Goal: Obtain resource: Obtain resource

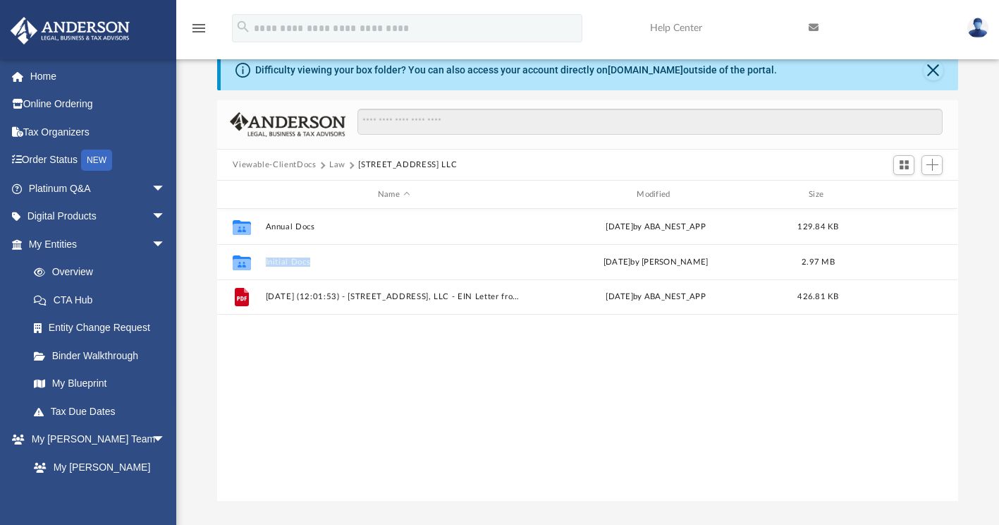
scroll to position [310, 730]
click at [336, 169] on button "Law" at bounding box center [337, 165] width 16 height 13
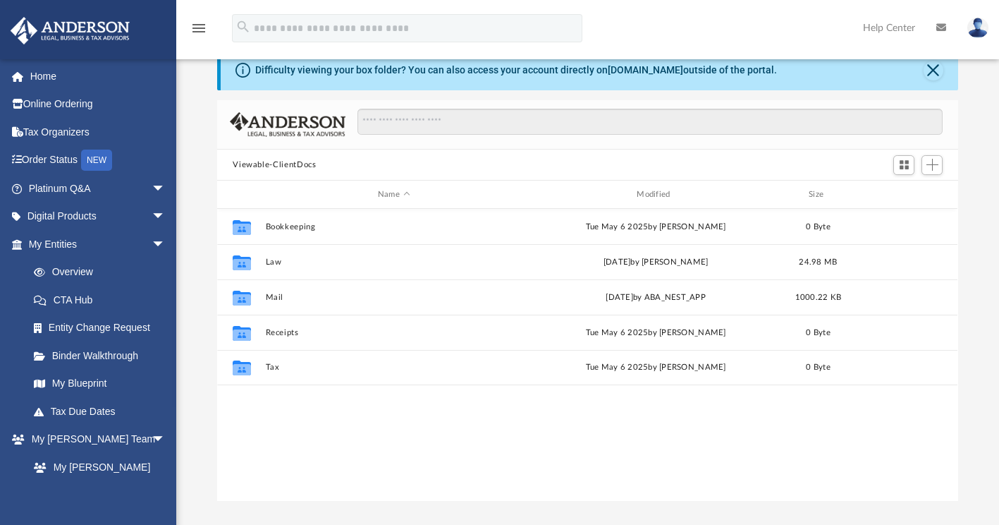
scroll to position [310, 730]
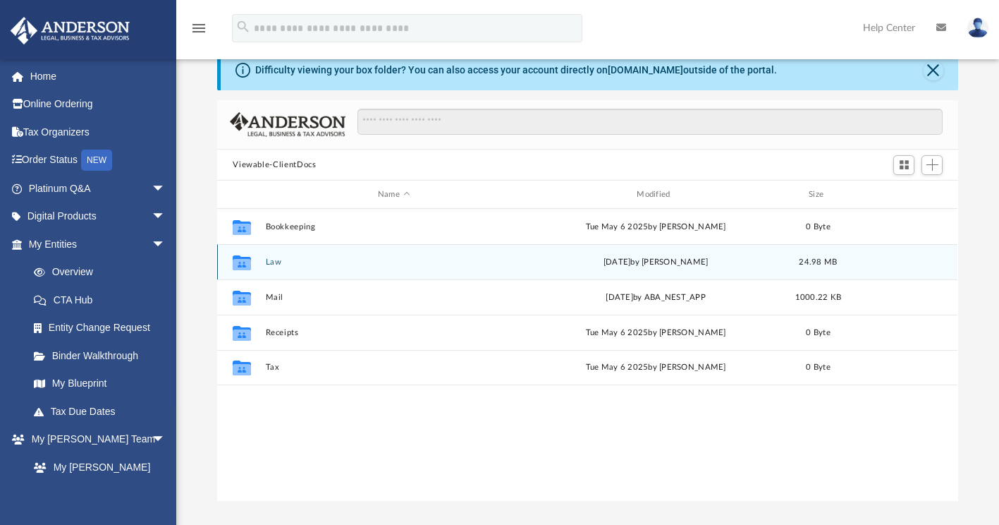
click at [408, 268] on div "Collaborated Folder Law Thu Aug 28 2025 by Francisca Nwokedi 24.98 MB" at bounding box center [587, 261] width 741 height 35
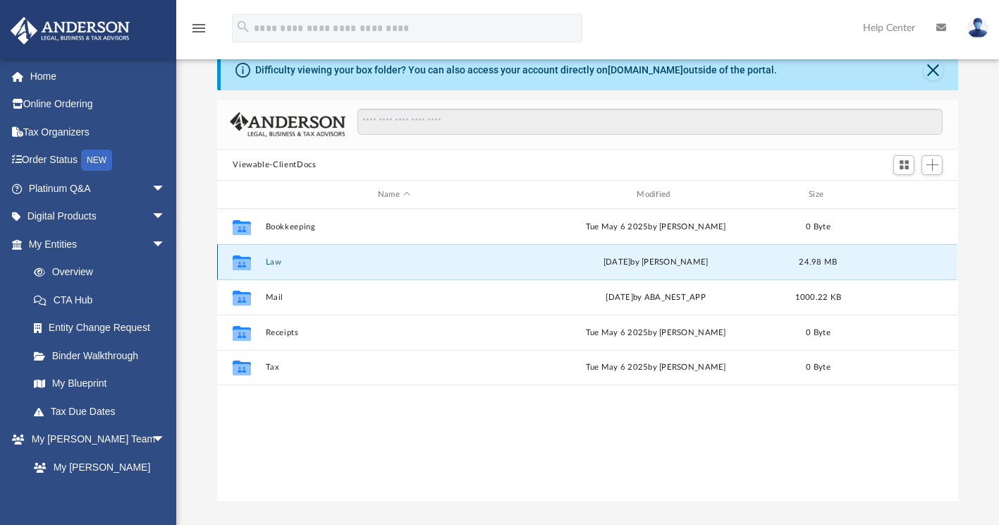
click at [633, 257] on div "Thu Aug 28 2025 by Francisca Nwokedi" at bounding box center [656, 262] width 256 height 13
click at [276, 263] on button "Law" at bounding box center [394, 261] width 256 height 9
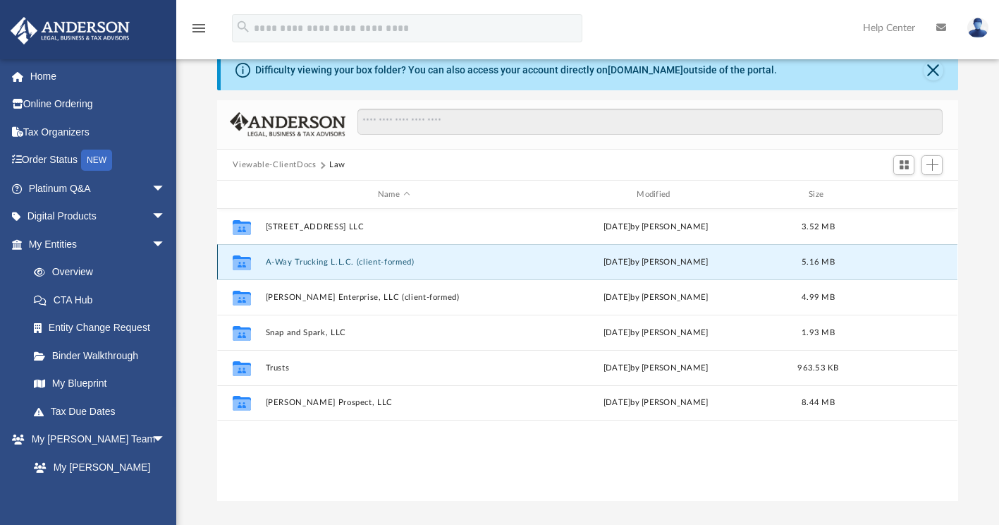
click at [355, 260] on button "A-Way Trucking L.L.C. (client-formed)" at bounding box center [394, 261] width 256 height 9
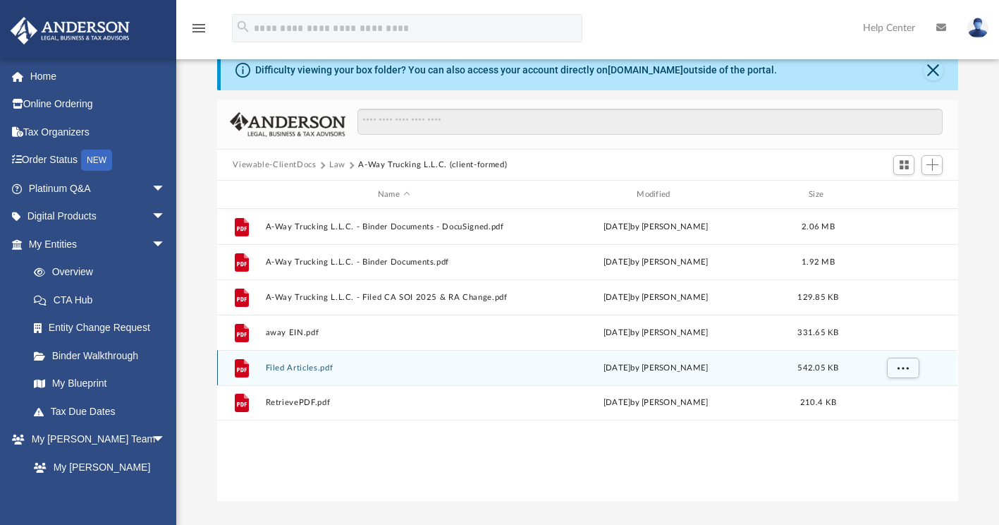
click at [324, 372] on button "Filed Articles.pdf" at bounding box center [394, 367] width 256 height 9
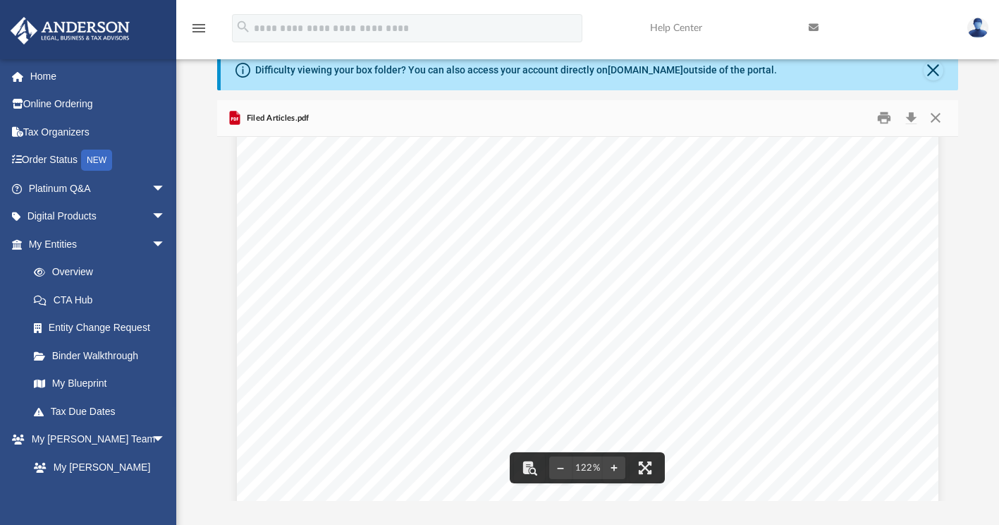
scroll to position [0, 0]
click at [937, 119] on button "Close" at bounding box center [935, 118] width 25 height 22
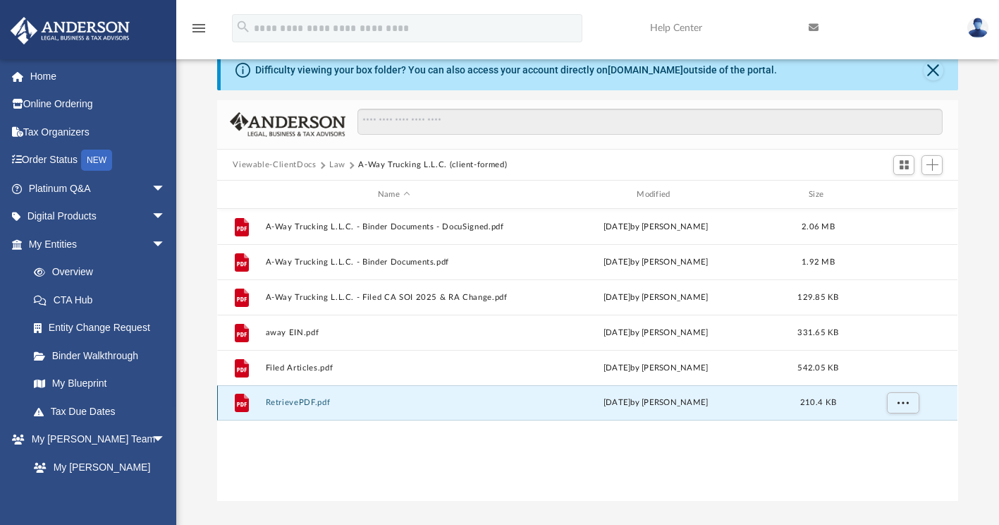
click at [394, 399] on button "RetrievePDF.pdf" at bounding box center [394, 402] width 256 height 9
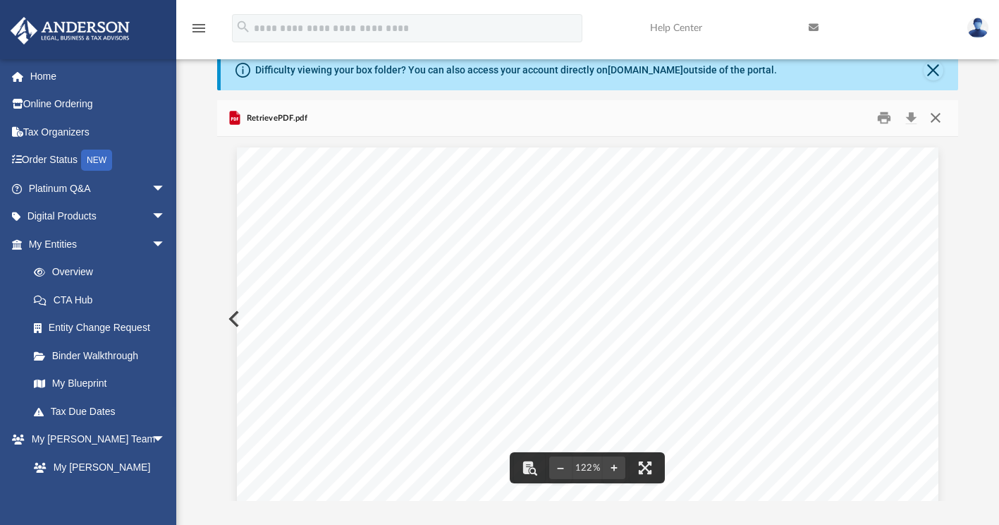
click at [934, 118] on button "Close" at bounding box center [935, 118] width 25 height 22
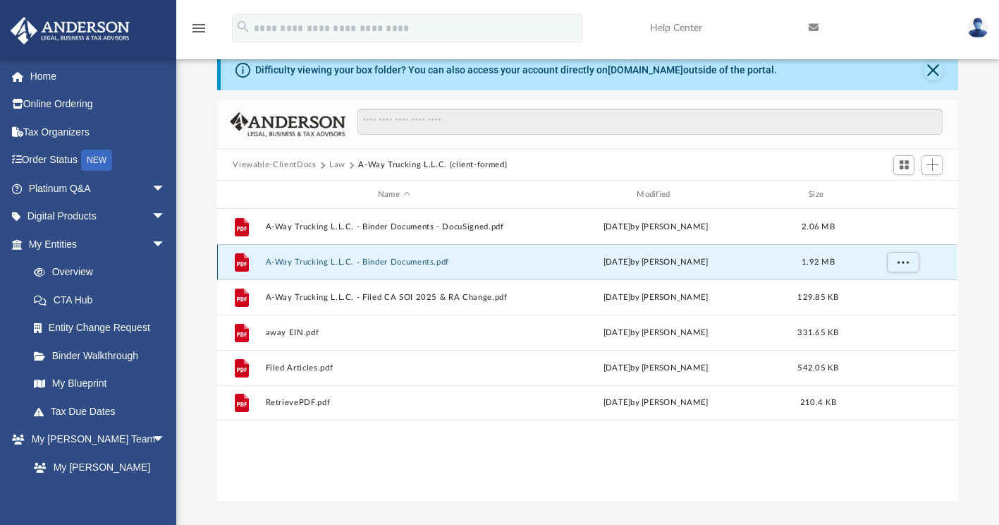
click at [339, 259] on button "A-Way Trucking L.L.C. - Binder Documents.pdf" at bounding box center [394, 261] width 256 height 9
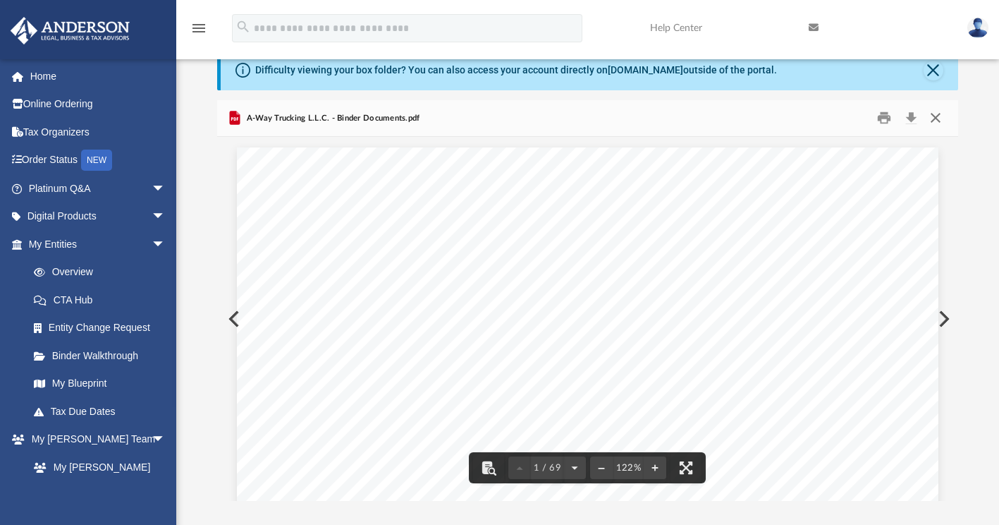
click at [936, 118] on button "Close" at bounding box center [935, 118] width 25 height 22
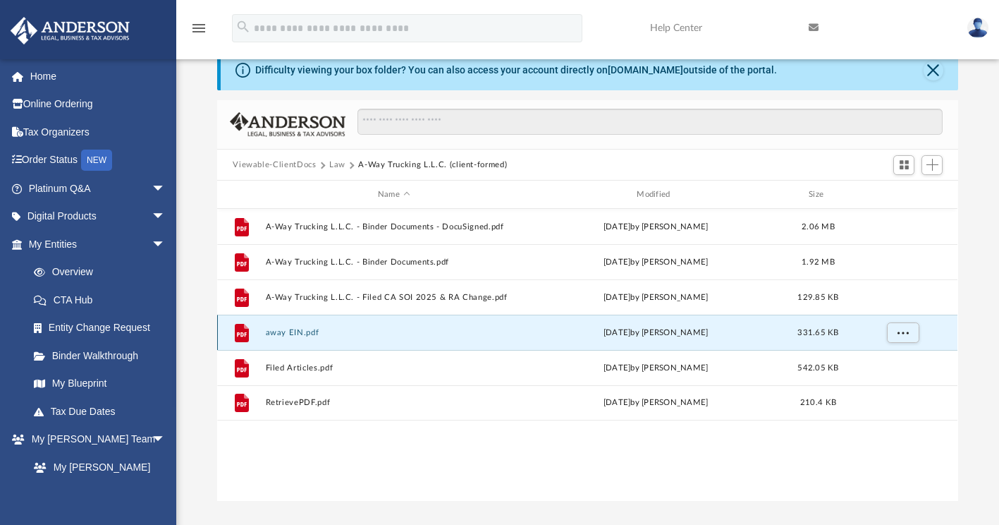
click at [330, 331] on button "away EIN.pdf" at bounding box center [394, 332] width 256 height 9
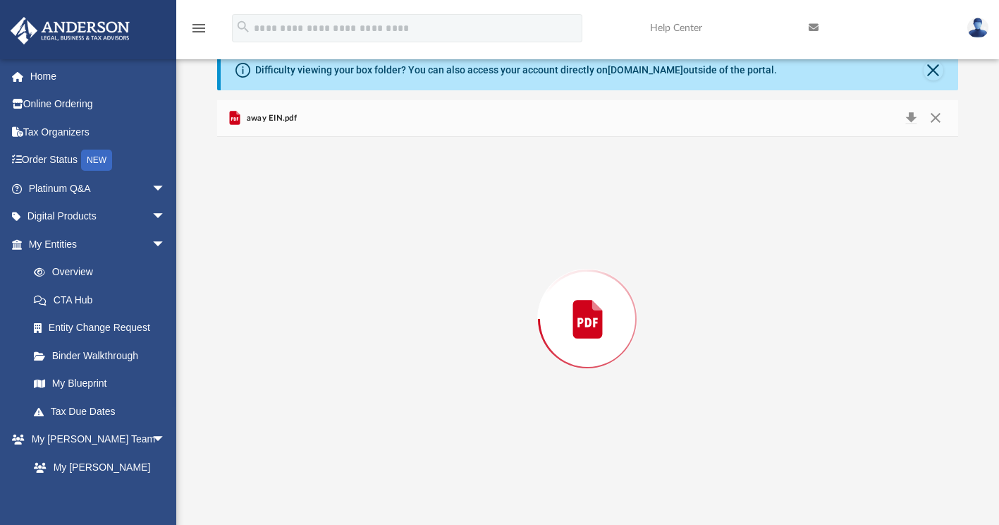
scroll to position [977, 0]
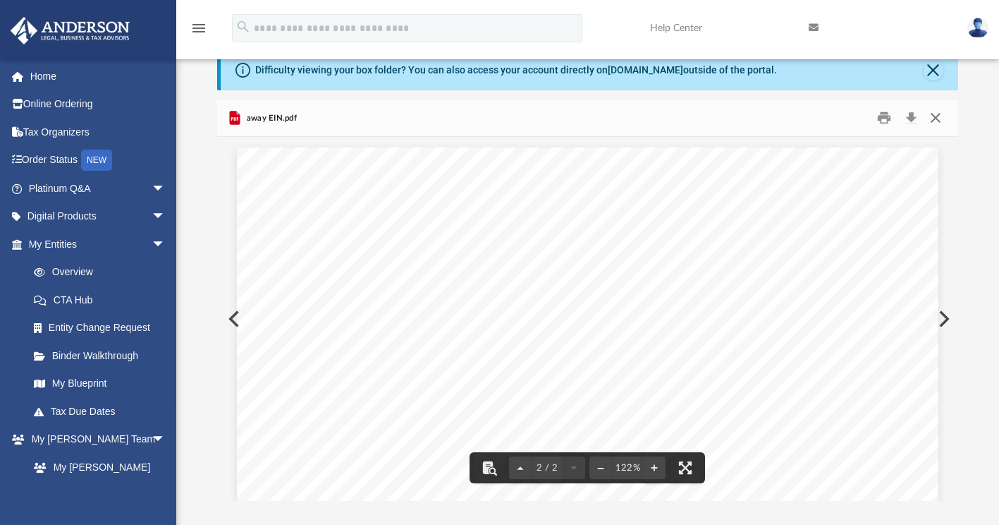
click at [937, 123] on button "Close" at bounding box center [935, 118] width 25 height 22
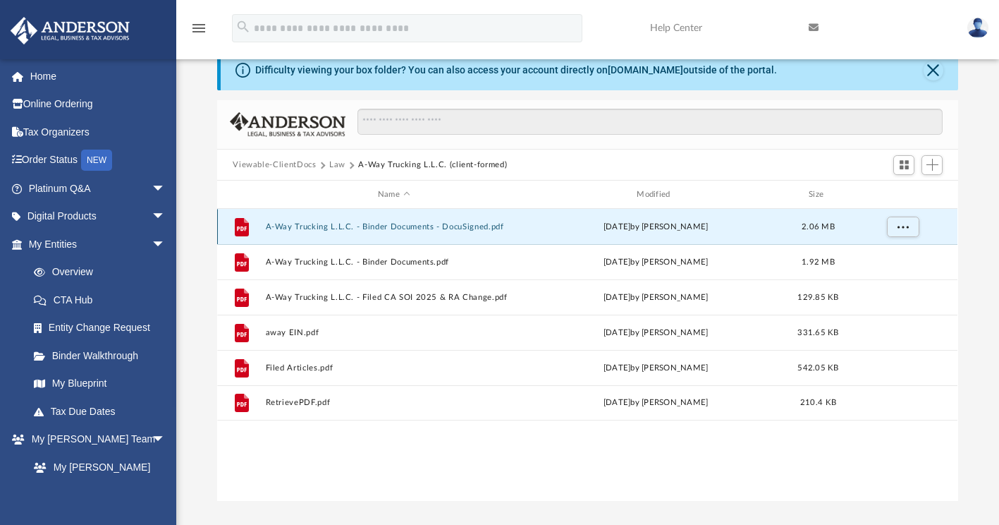
click at [408, 223] on button "A-Way Trucking L.L.C. - Binder Documents - DocuSigned.pdf" at bounding box center [394, 226] width 256 height 9
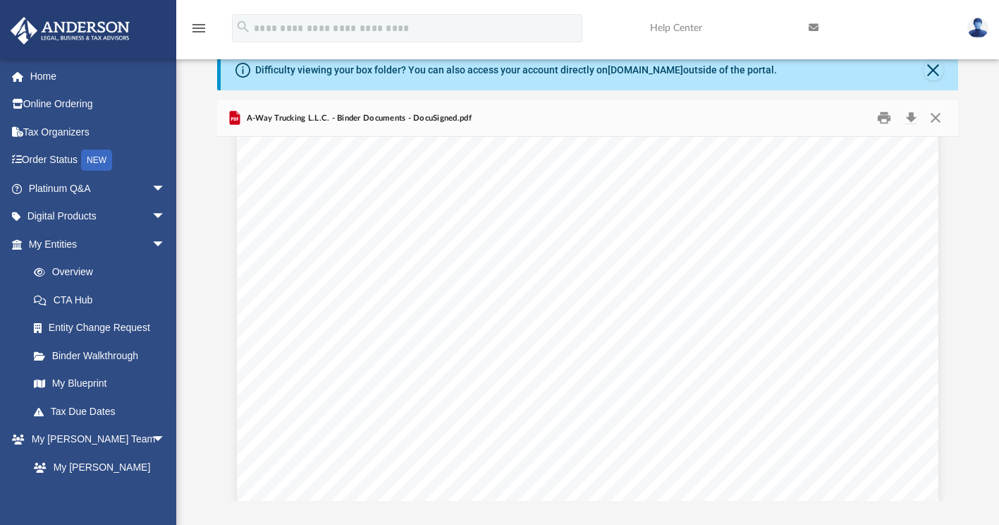
scroll to position [0, 0]
click at [937, 119] on button "Close" at bounding box center [935, 118] width 25 height 22
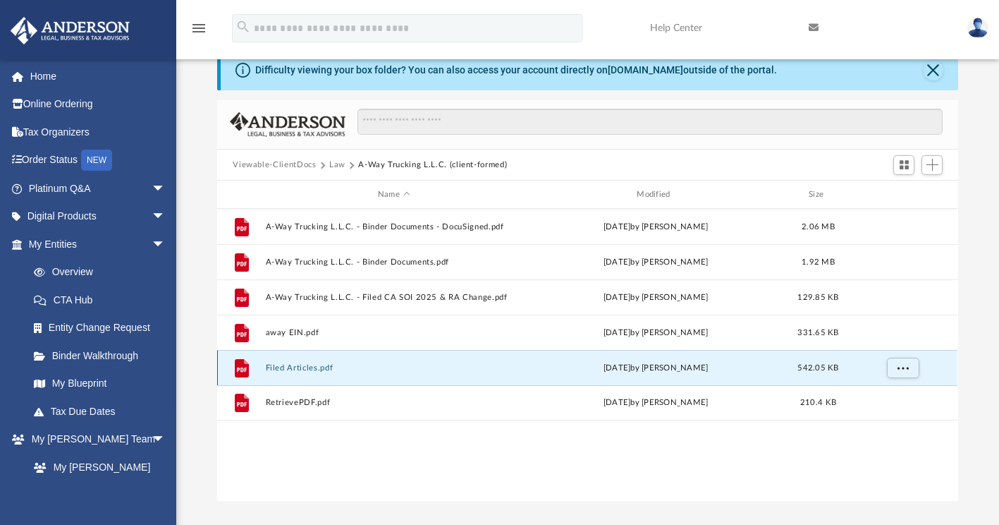
click at [441, 365] on button "Filed Articles.pdf" at bounding box center [394, 367] width 256 height 9
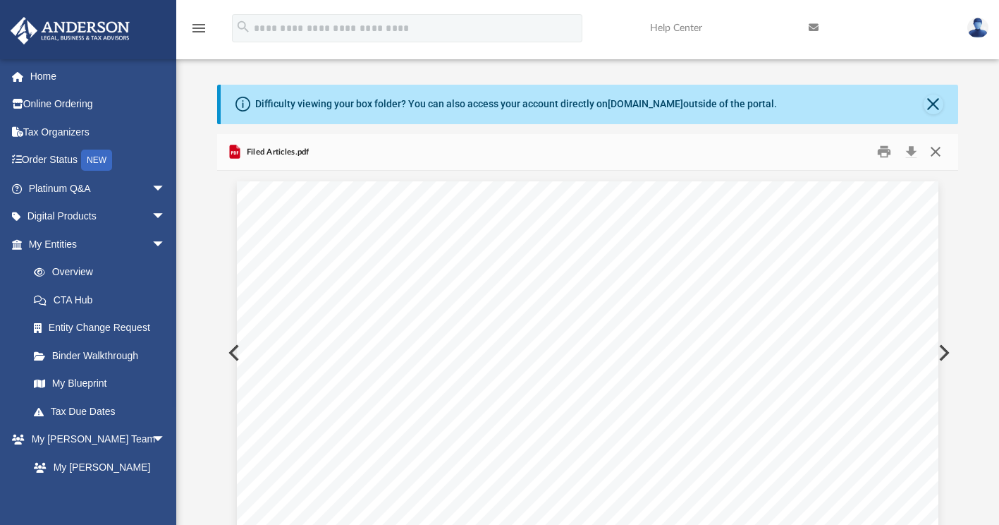
click at [935, 154] on button "Close" at bounding box center [935, 152] width 25 height 22
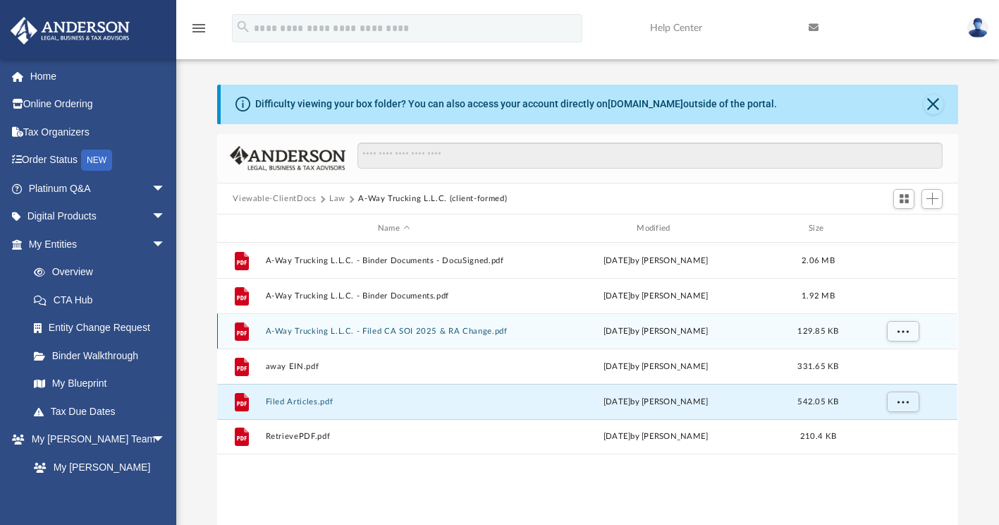
click at [343, 325] on div "File A-Way Trucking L.L.C. - Filed CA SOI 2025 & RA Change.pdf Wed May 21 2025 …" at bounding box center [587, 330] width 741 height 35
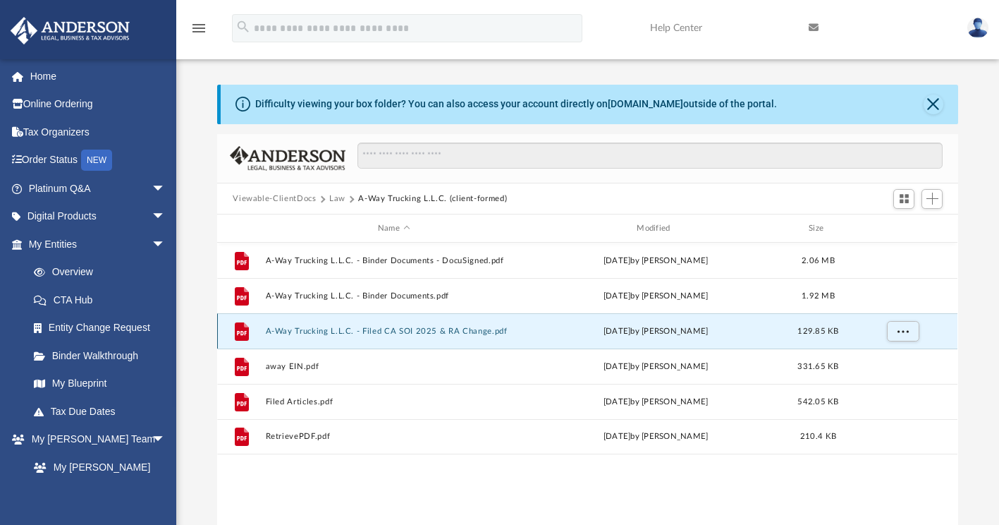
click at [353, 333] on button "A-Way Trucking L.L.C. - Filed CA SOI 2025 & RA Change.pdf" at bounding box center [394, 331] width 256 height 9
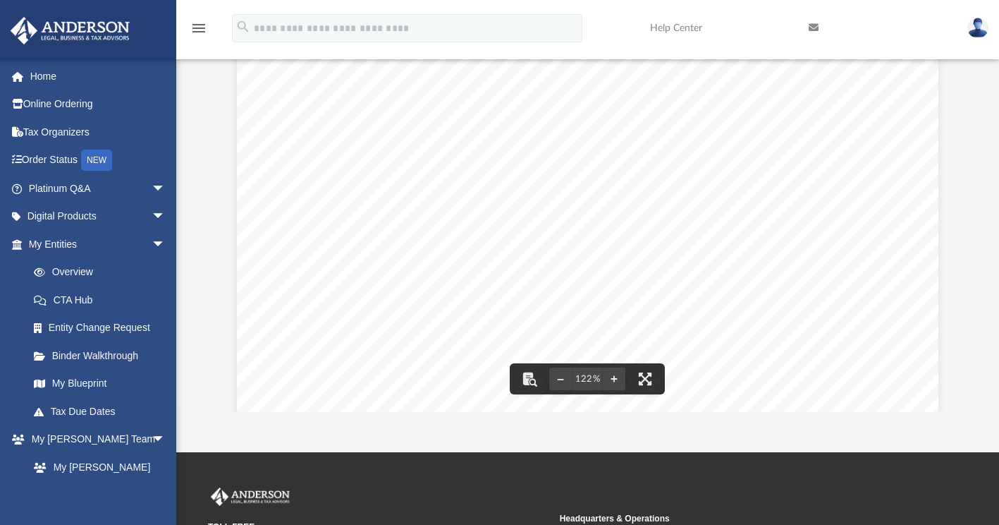
scroll to position [229, 0]
drag, startPoint x: 953, startPoint y: 221, endPoint x: 936, endPoint y: 104, distance: 118.3
click at [936, 104] on div "BA20251123858 Entity Details Limited Liability Company Name A-WAY TRUCKING L.L.…" at bounding box center [587, 230] width 741 height 364
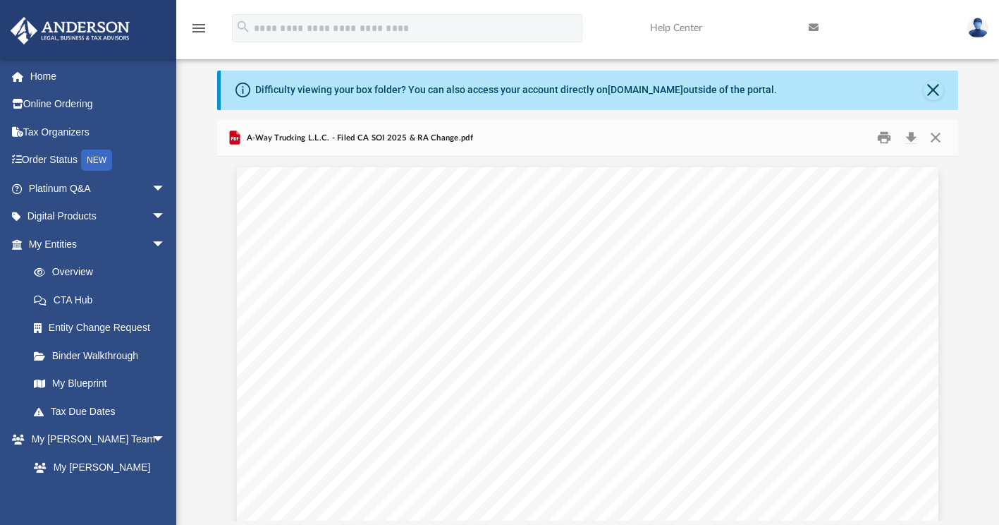
scroll to position [0, 0]
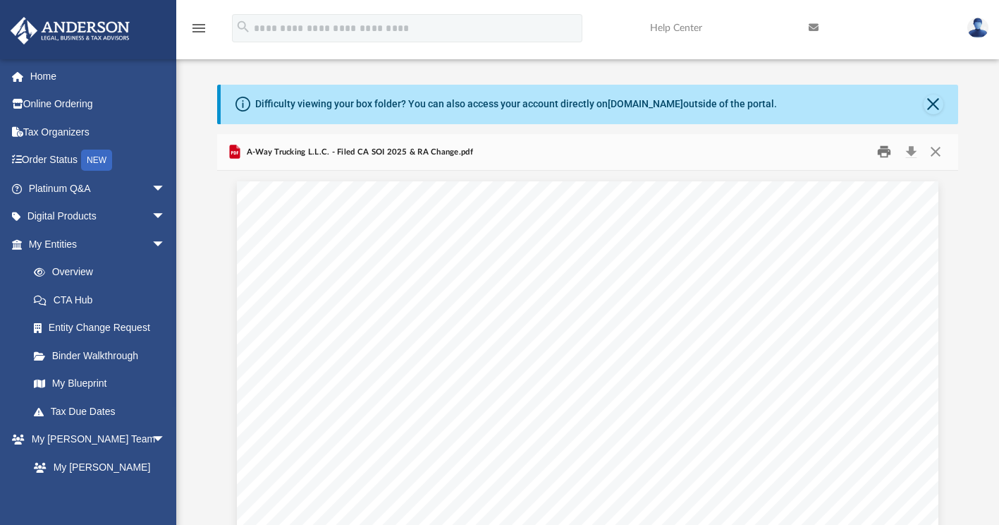
click at [881, 150] on button "Print" at bounding box center [884, 152] width 28 height 22
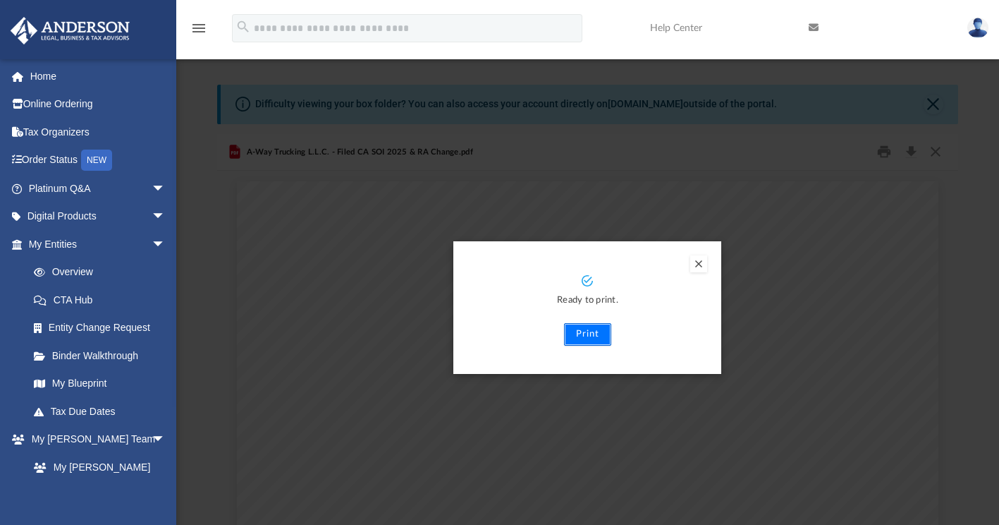
click at [581, 333] on button "Print" at bounding box center [587, 334] width 47 height 23
